Goal: Find contact information: Obtain details needed to contact an individual or organization

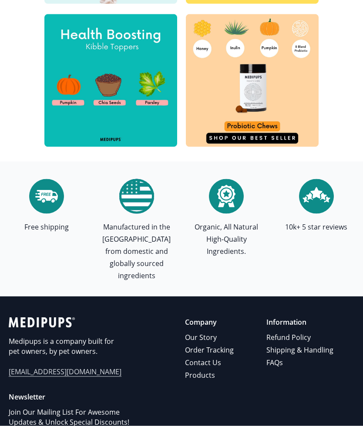
scroll to position [2802, 0]
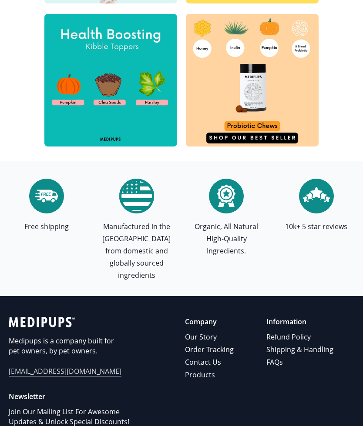
click at [298, 331] on link "Refund Policy" at bounding box center [300, 337] width 68 height 13
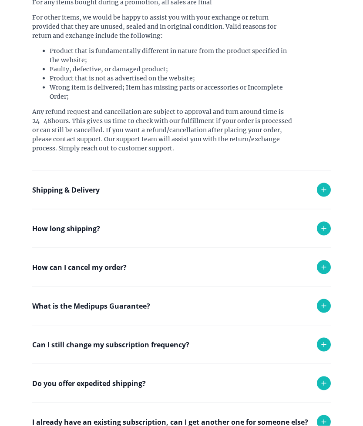
scroll to position [167, 0]
click at [114, 272] on p "How can I cancel my order?" at bounding box center [79, 267] width 94 height 10
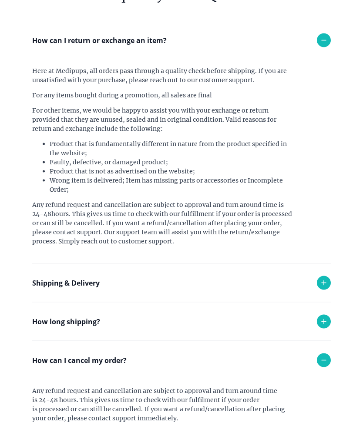
scroll to position [0, 0]
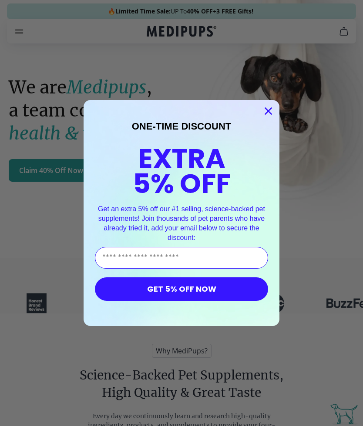
click at [274, 109] on circle "Close dialog" at bounding box center [268, 111] width 14 height 14
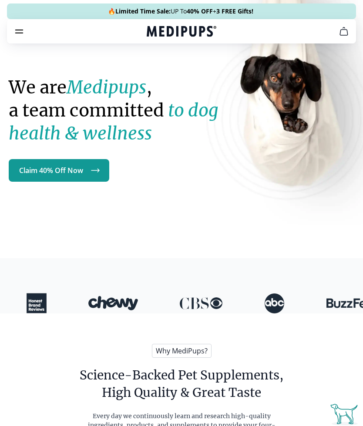
click at [347, 30] on icon "cart" at bounding box center [343, 31] width 10 height 10
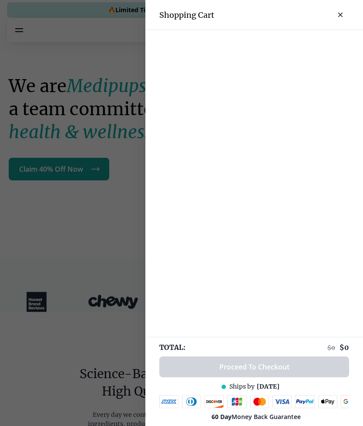
scroll to position [10, 0]
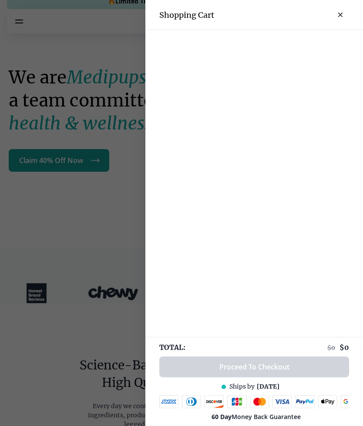
click at [102, 226] on div at bounding box center [181, 213] width 363 height 426
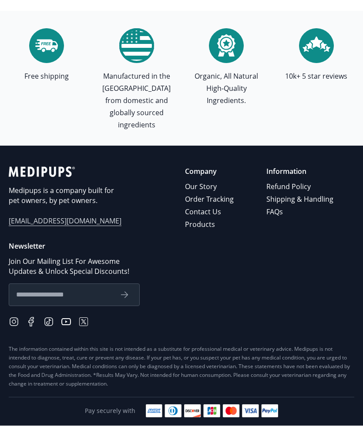
scroll to position [2914, 0]
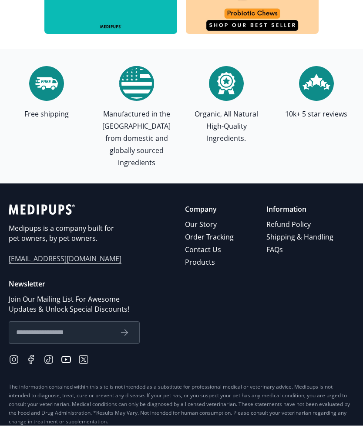
click at [219, 244] on link "Contact Us" at bounding box center [210, 250] width 50 height 13
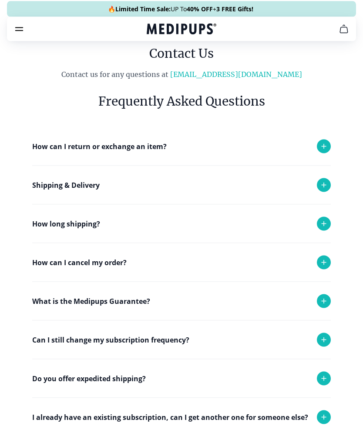
scroll to position [3, 0]
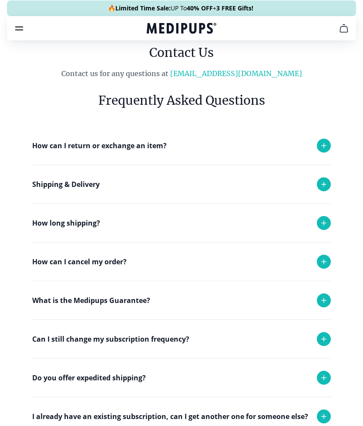
click at [327, 264] on icon at bounding box center [323, 262] width 10 height 10
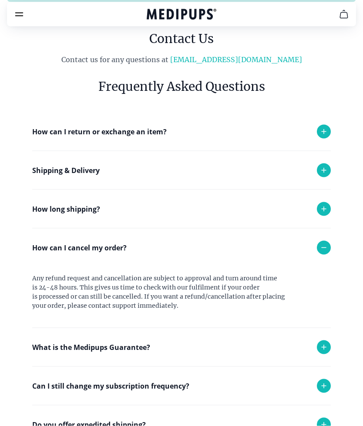
scroll to position [0, 0]
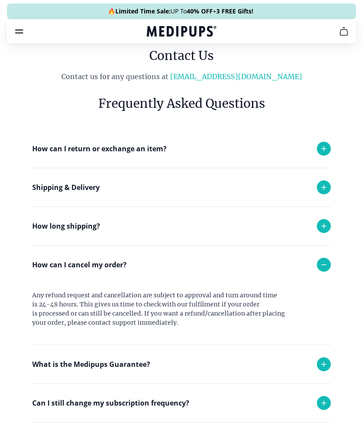
click at [260, 79] on link "[EMAIL_ADDRESS][DOMAIN_NAME]" at bounding box center [236, 76] width 132 height 9
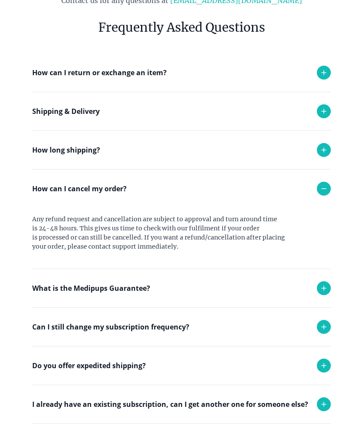
scroll to position [81, 0]
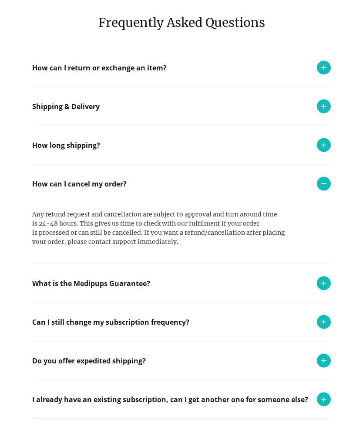
click at [321, 67] on icon at bounding box center [323, 68] width 10 height 10
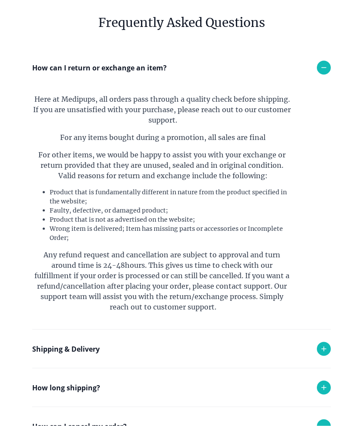
scroll to position [81, 0]
click at [333, 213] on section "Frequently Asked Questions How can I return or exchange an item? Here at [GEOGR…" at bounding box center [181, 337] width 317 height 674
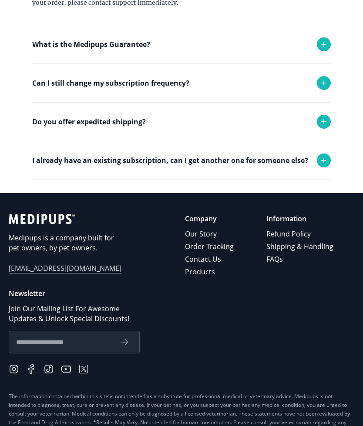
scroll to position [571, 0]
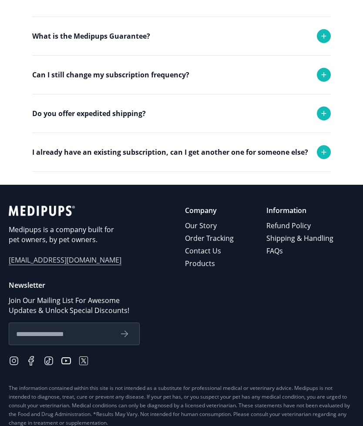
click at [126, 337] on icon "submit" at bounding box center [124, 334] width 10 height 10
click at [49, 335] on input "text" at bounding box center [64, 333] width 96 height 11
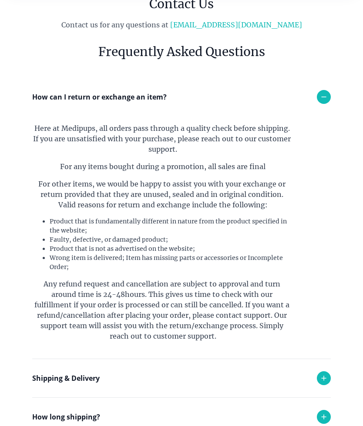
scroll to position [0, 0]
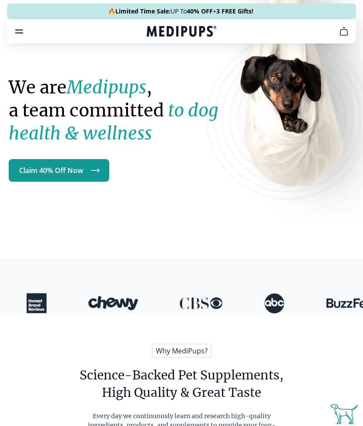
click at [343, 32] on icon "cart" at bounding box center [343, 31] width 10 height 10
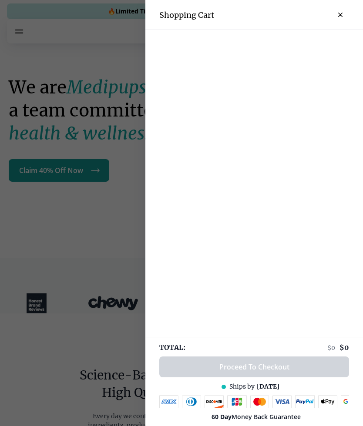
click at [342, 13] on button "close-cart" at bounding box center [339, 14] width 17 height 17
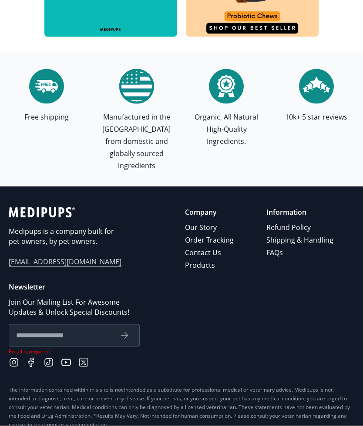
scroll to position [2912, 0]
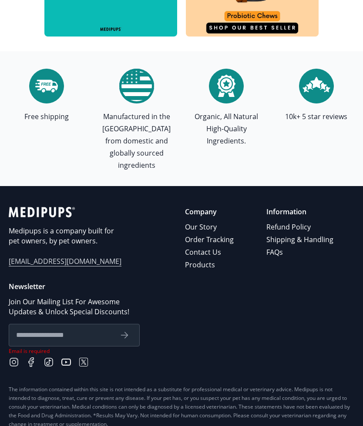
click at [69, 257] on span "[EMAIL_ADDRESS][DOMAIN_NAME]" at bounding box center [65, 262] width 113 height 10
click at [60, 330] on input "text" at bounding box center [64, 335] width 96 height 11
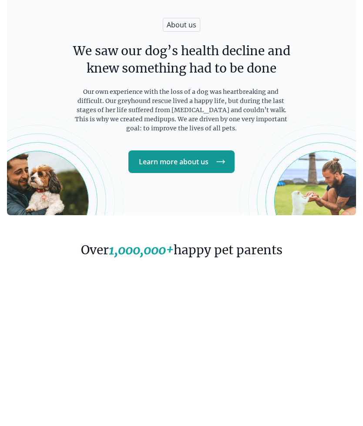
scroll to position [1351, 0]
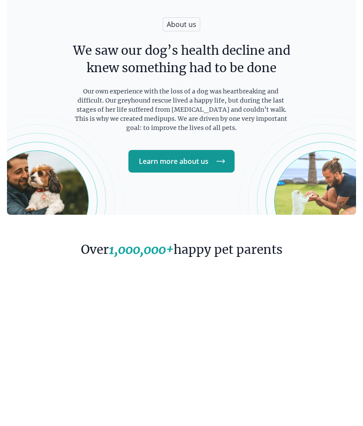
type input "**********"
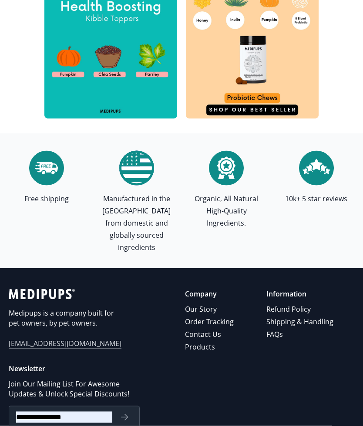
scroll to position [2830, 0]
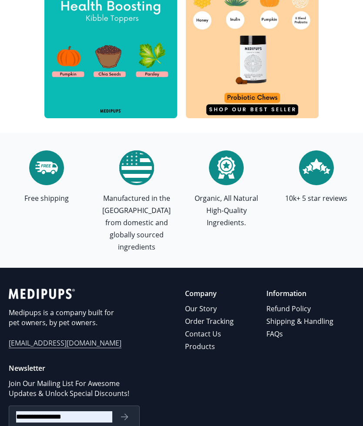
click at [215, 328] on link "Contact Us" at bounding box center [210, 334] width 50 height 13
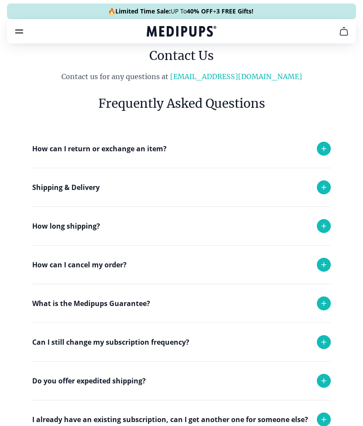
click at [241, 80] on link "[EMAIL_ADDRESS][DOMAIN_NAME]" at bounding box center [236, 76] width 132 height 9
